Goal: Task Accomplishment & Management: Manage account settings

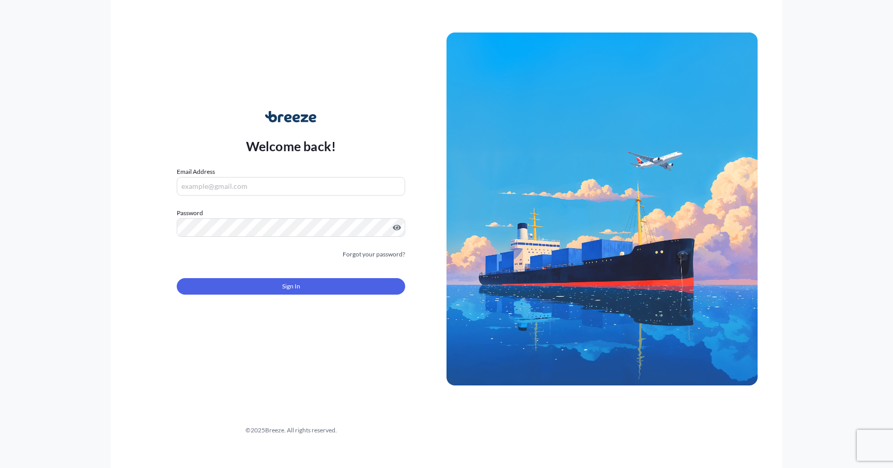
click at [347, 185] on input "Email Address" at bounding box center [291, 186] width 228 height 19
type input "[EMAIL_ADDRESS][DOMAIN_NAME]"
click at [380, 251] on link "Forgot your password?" at bounding box center [373, 254] width 62 height 10
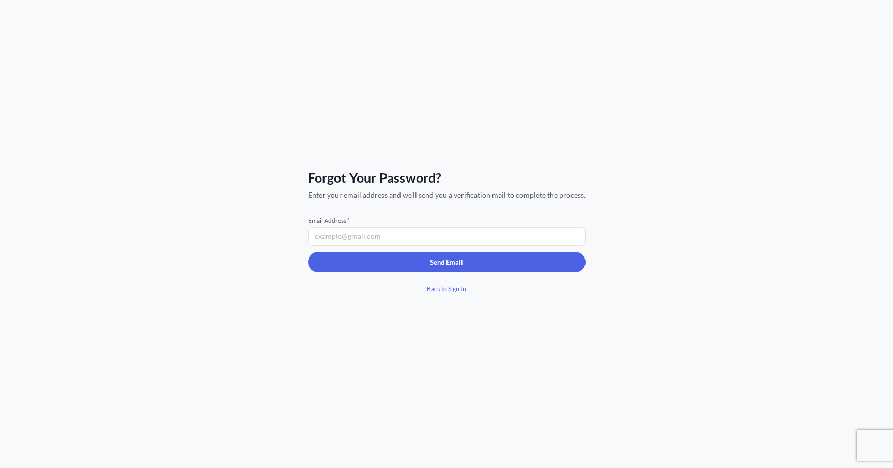
click at [381, 237] on input "Email Address *" at bounding box center [446, 236] width 277 height 19
paste input "[EMAIL_ADDRESS][DOMAIN_NAME]"
type input "[EMAIL_ADDRESS][DOMAIN_NAME]"
